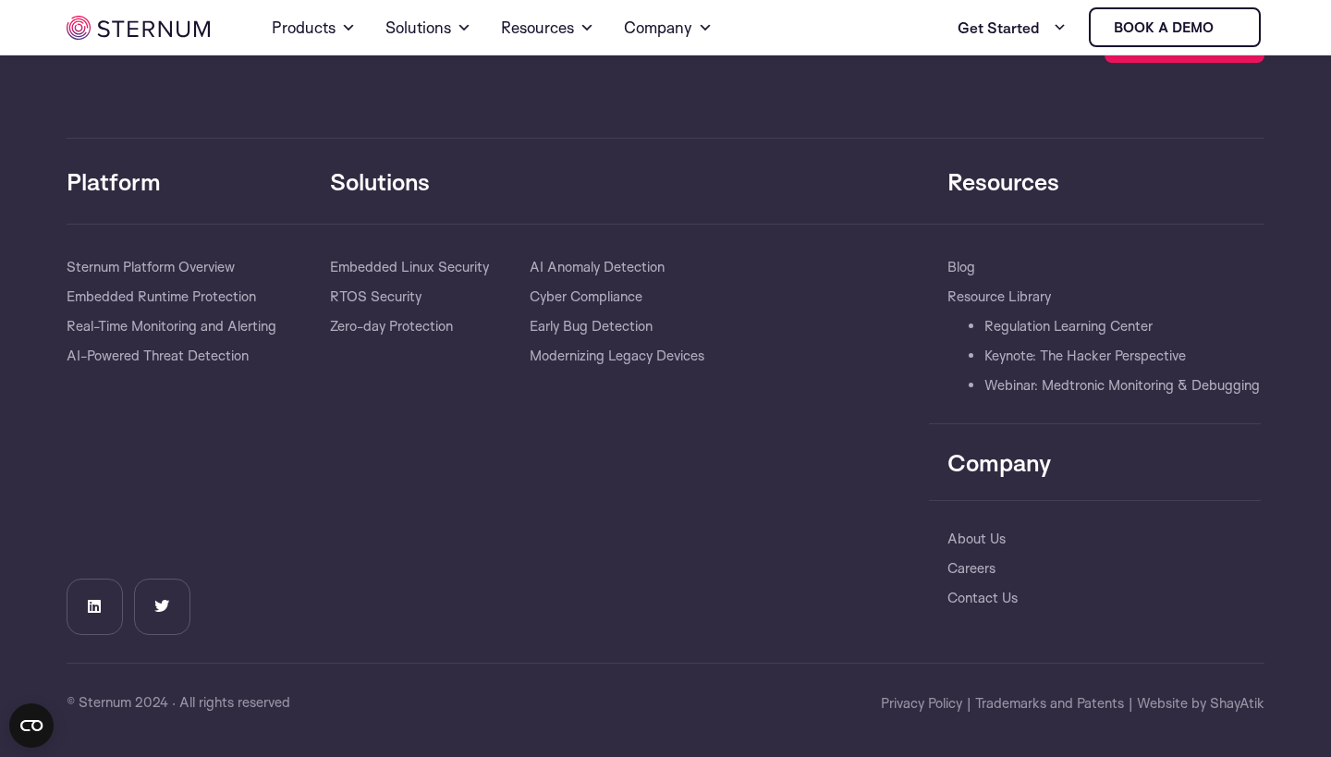
scroll to position [4137, 0]
click at [987, 534] on link "About Us" at bounding box center [977, 539] width 58 height 30
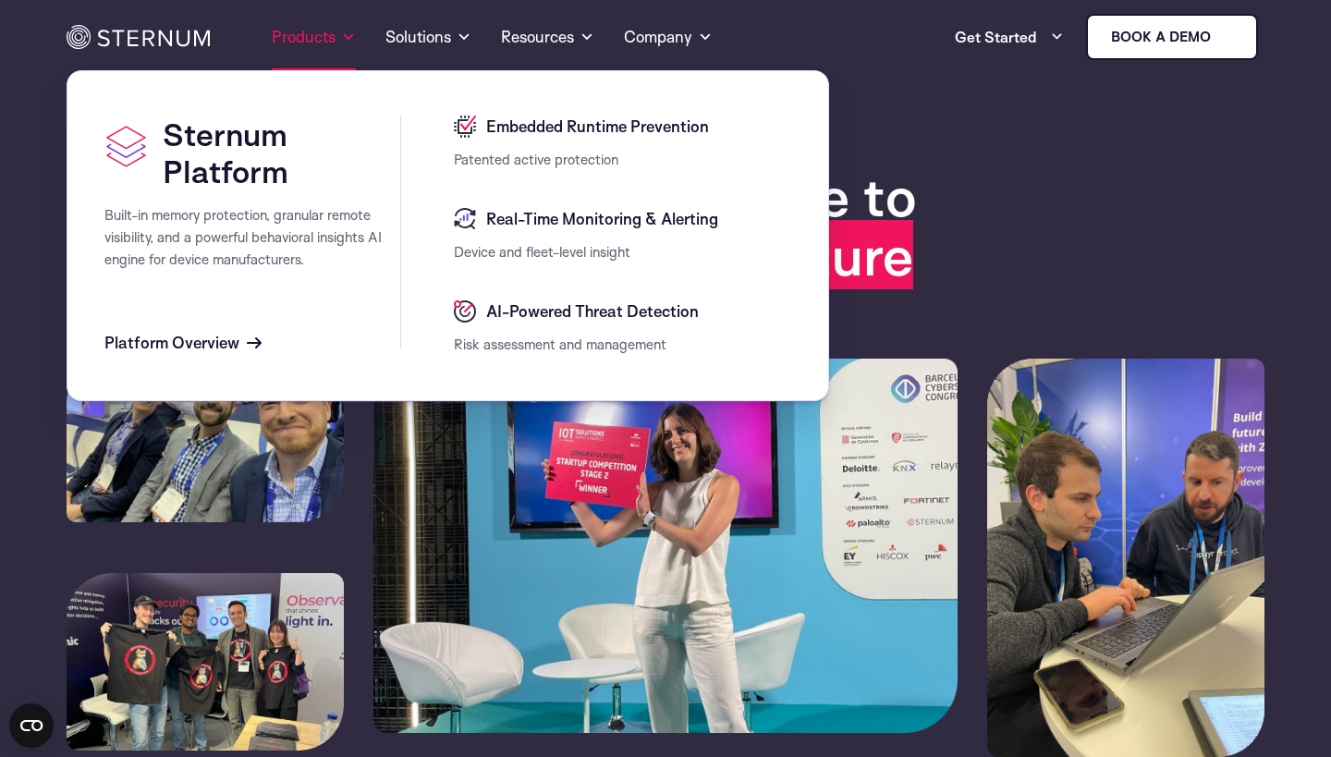
click at [322, 35] on link "Products" at bounding box center [314, 37] width 84 height 67
click at [622, 224] on span "Real-Time Monitoring & Alerting" at bounding box center [600, 219] width 237 height 22
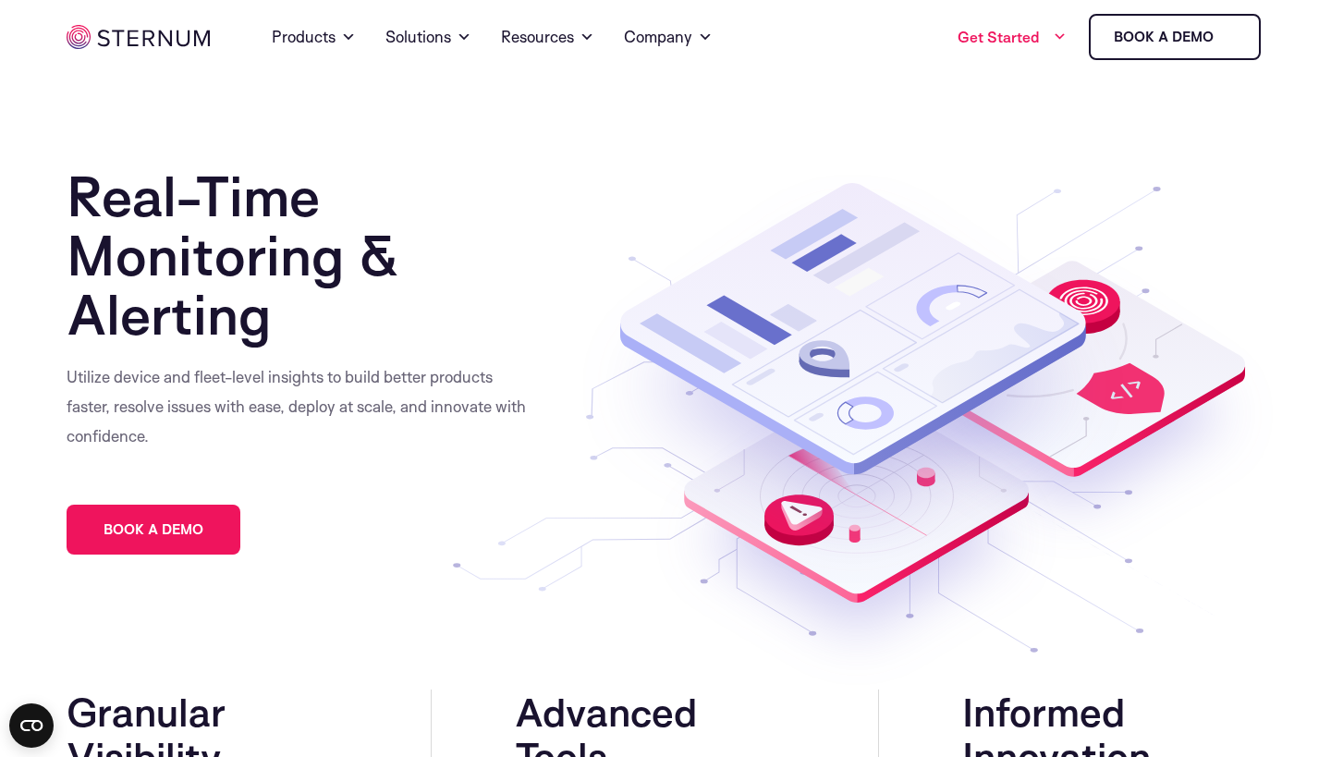
click at [1037, 48] on link "Get Started" at bounding box center [1012, 36] width 109 height 37
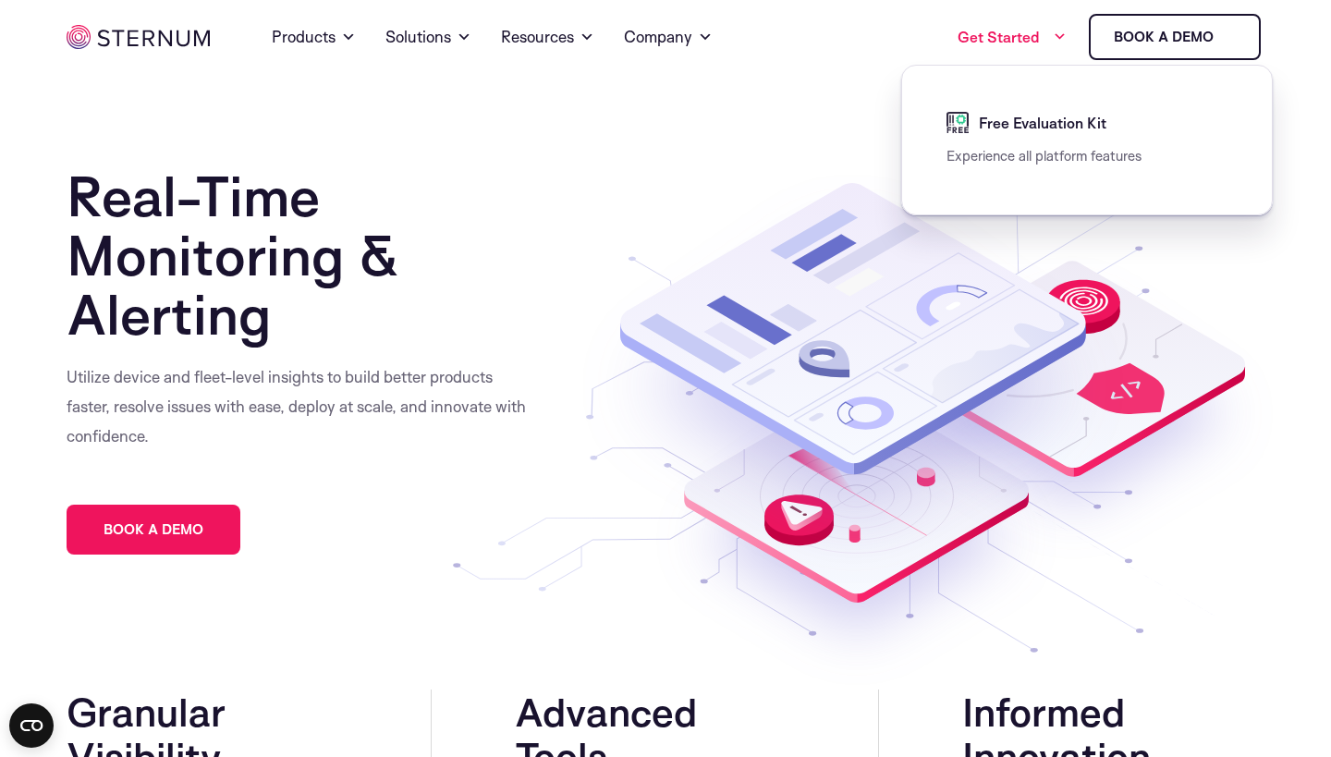
click at [1037, 48] on link "Get Started" at bounding box center [1012, 36] width 109 height 37
